Goal: Find specific page/section: Find specific page/section

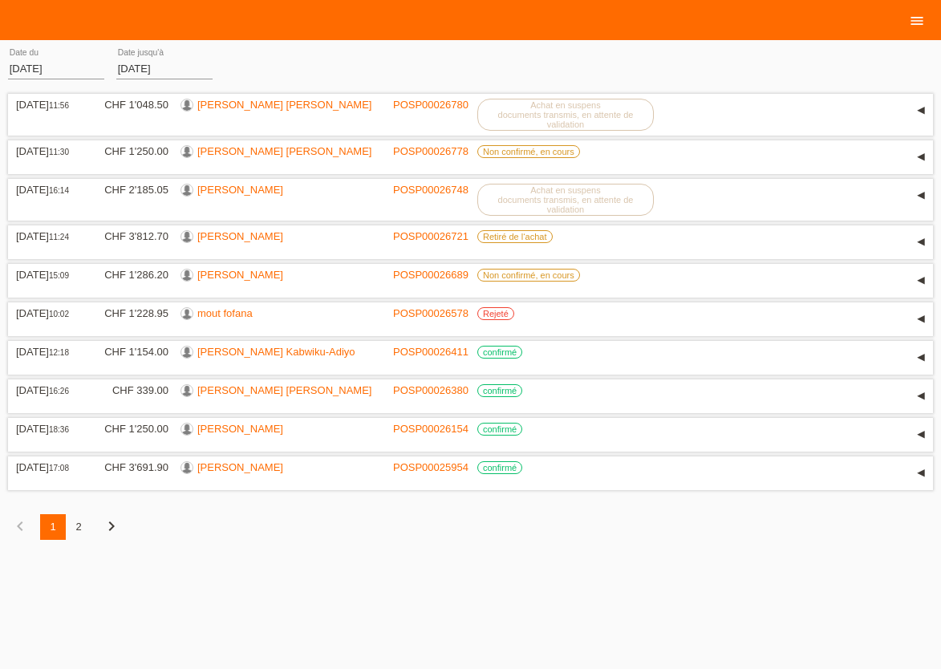
click at [922, 21] on icon "menu" at bounding box center [917, 21] width 16 height 16
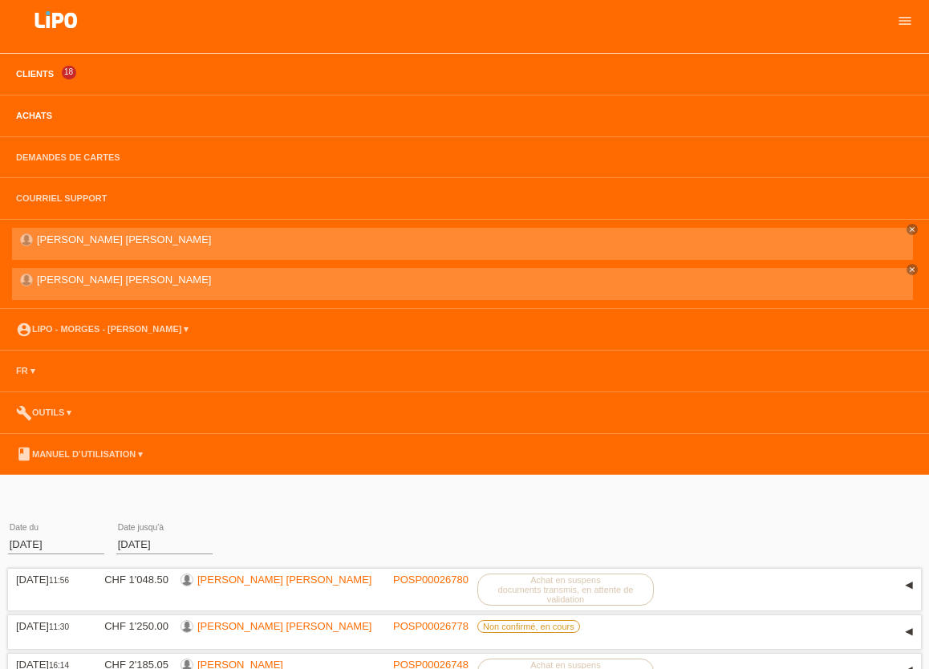
click at [34, 75] on link "Clients" at bounding box center [35, 74] width 54 height 10
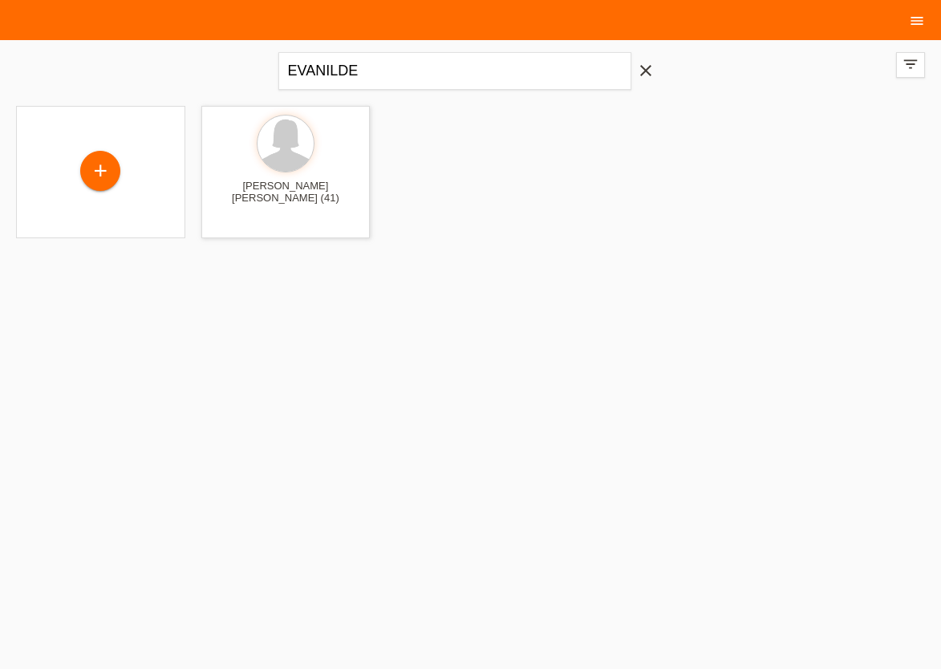
click at [910, 17] on icon "menu" at bounding box center [917, 21] width 16 height 16
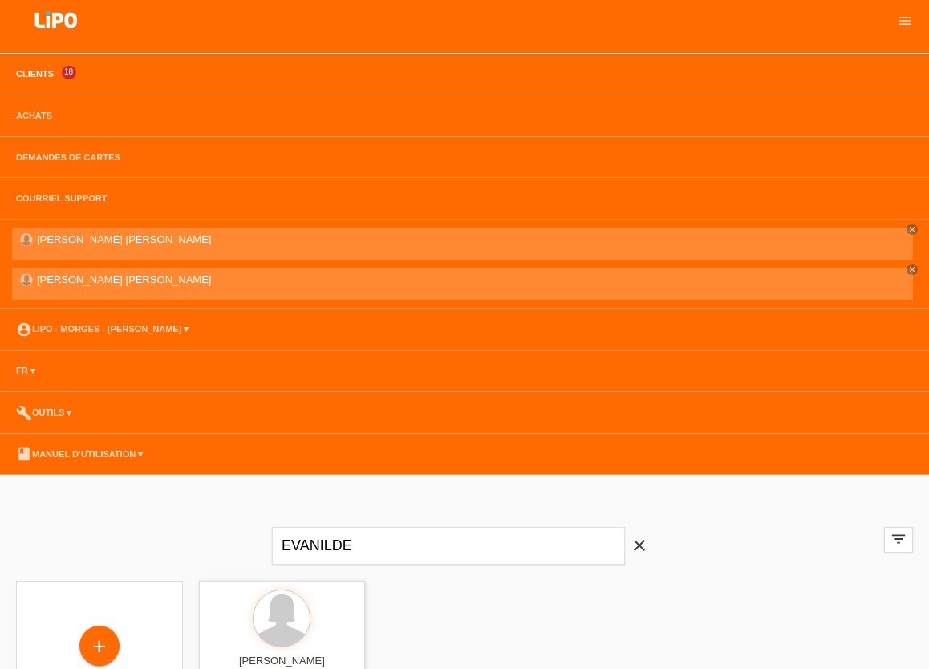
click at [28, 111] on li "Achats" at bounding box center [464, 116] width 929 height 42
click at [30, 120] on link "Achats" at bounding box center [34, 116] width 52 height 10
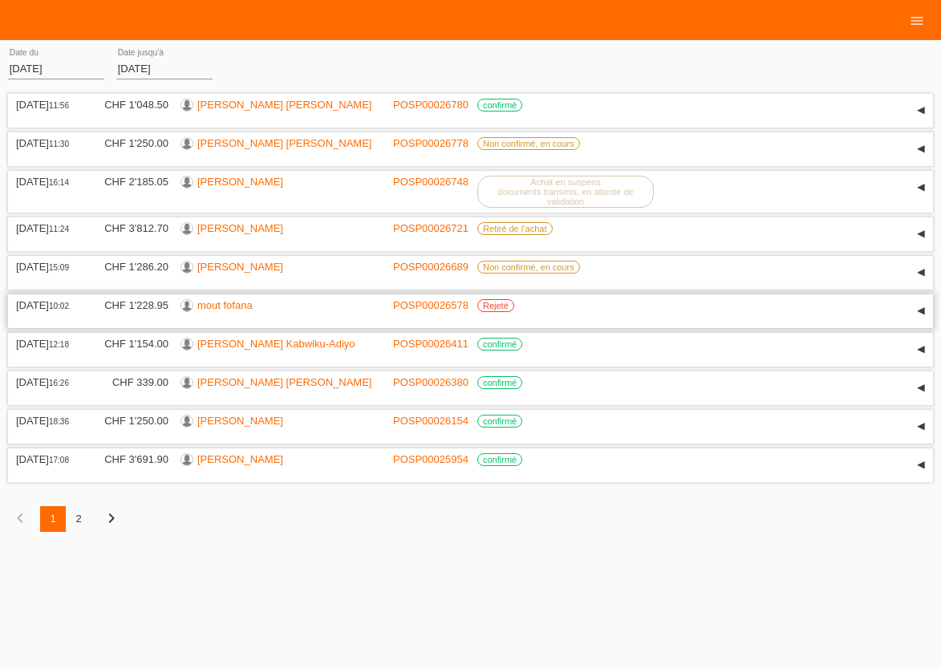
click at [213, 311] on link "mout fofana" at bounding box center [224, 305] width 55 height 12
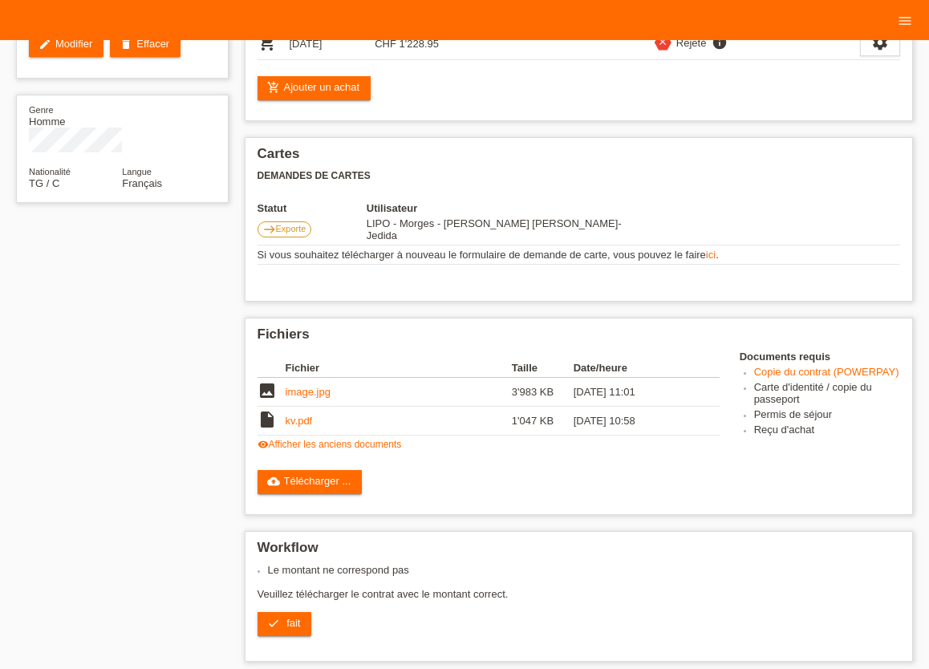
scroll to position [88, 0]
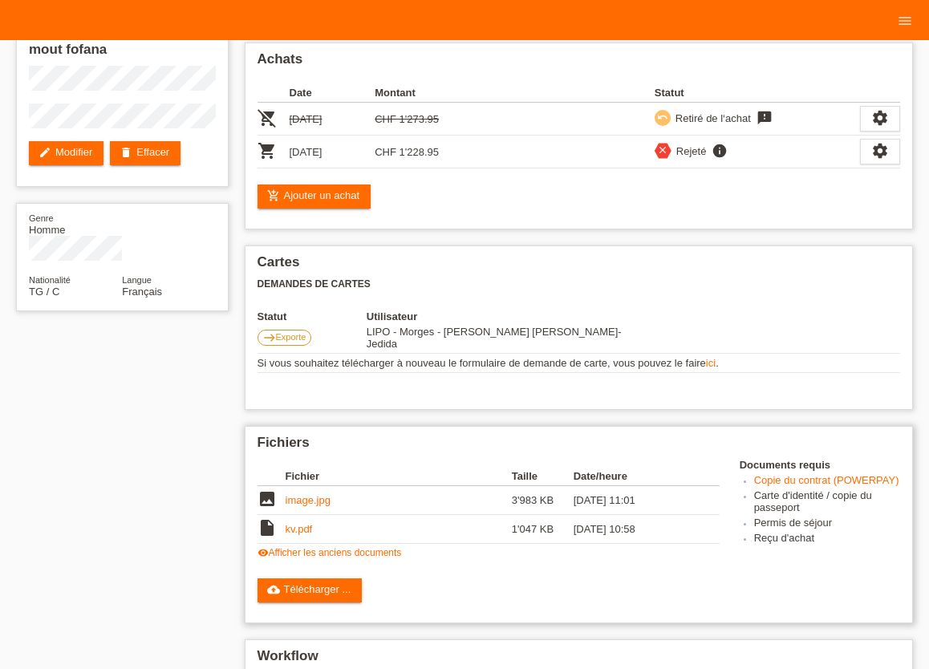
click at [306, 495] on link "image.jpg" at bounding box center [308, 500] width 45 height 12
click at [133, 122] on div "star_border mout [PERSON_NAME] edit Modifier delete Effacer" at bounding box center [122, 73] width 213 height 227
copy div "mout fofana"
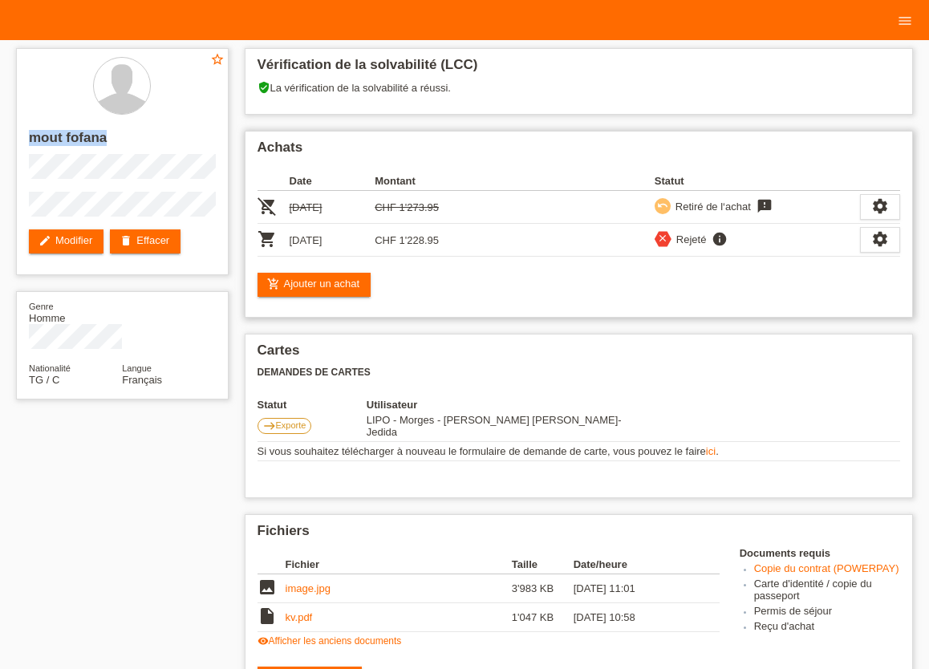
scroll to position [0, 0]
click at [440, 269] on div "Achats Date Montant Statut remove_shopping_cart [DATE] CHF 1'273.95 undo feedba…" at bounding box center [579, 224] width 669 height 187
